Goal: Obtain resource: Download file/media

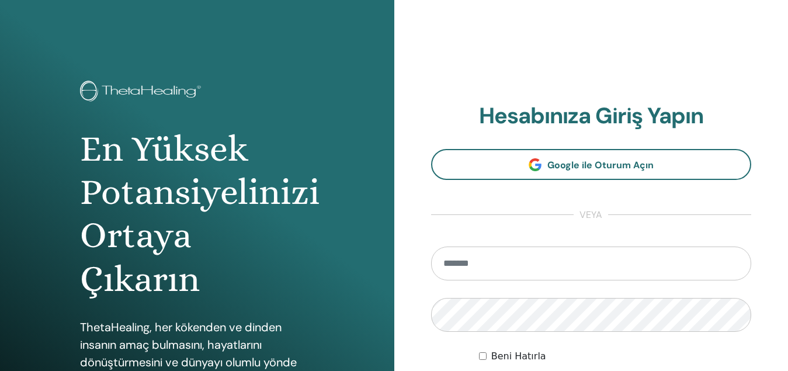
type input "**********"
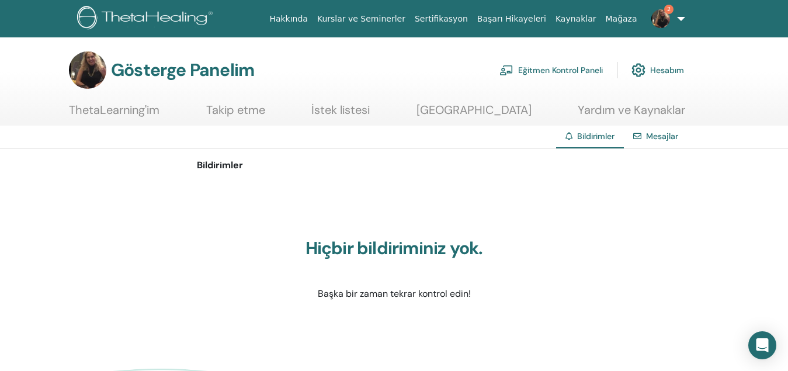
click at [554, 69] on font "Eğitmen Kontrol Paneli" at bounding box center [560, 70] width 85 height 11
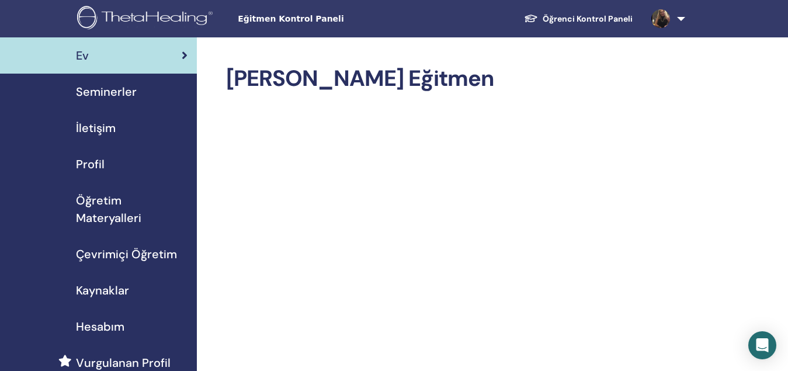
click at [118, 215] on font "Öğretim Materyalleri" at bounding box center [108, 209] width 65 height 33
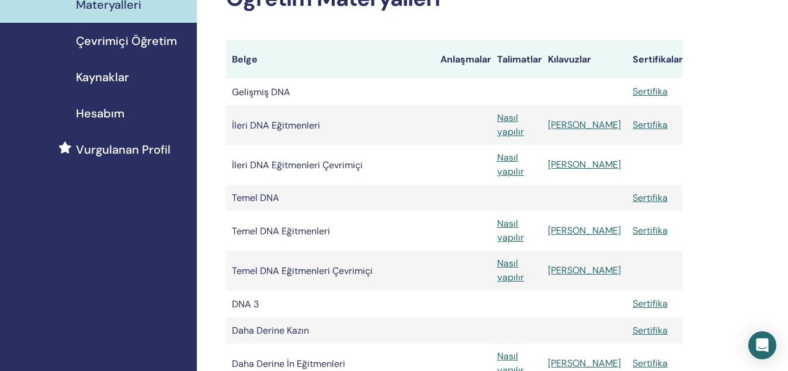
scroll to position [234, 0]
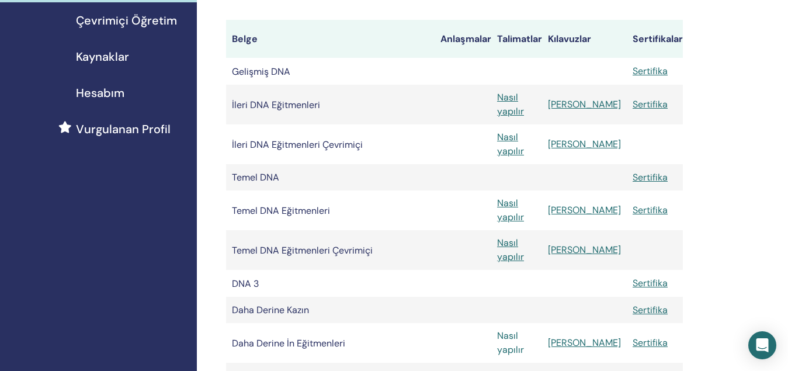
click at [523, 329] on font "Nasıl yapılır" at bounding box center [510, 342] width 27 height 26
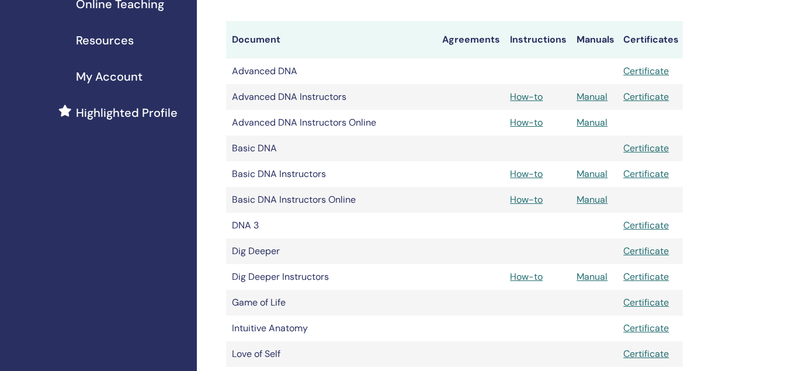
scroll to position [250, 0]
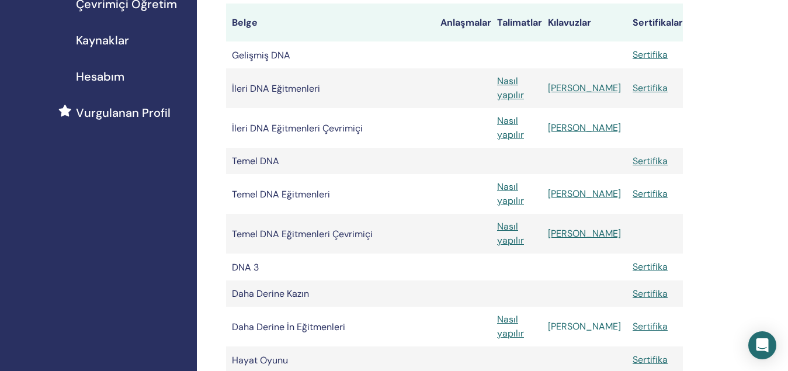
click at [597, 320] on font "[PERSON_NAME]" at bounding box center [584, 326] width 73 height 12
